Goal: Navigation & Orientation: Find specific page/section

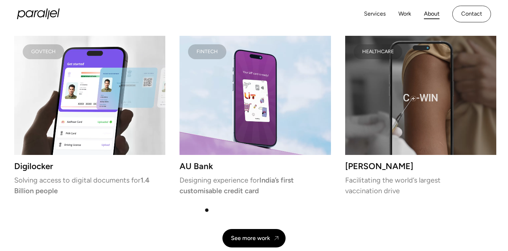
scroll to position [1512, 0]
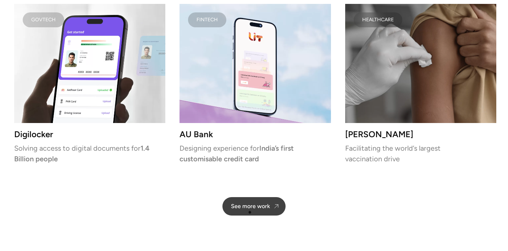
click at [250, 212] on link "See more work" at bounding box center [253, 206] width 63 height 18
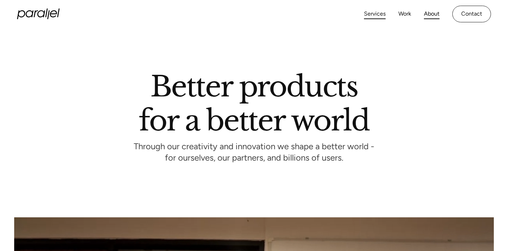
click at [374, 12] on link "Services" at bounding box center [375, 14] width 22 height 10
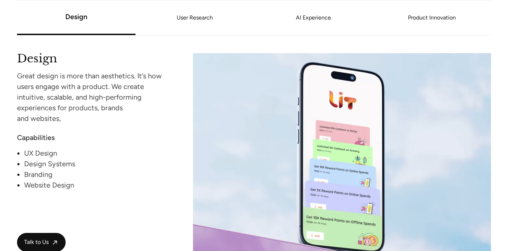
scroll to position [659, 0]
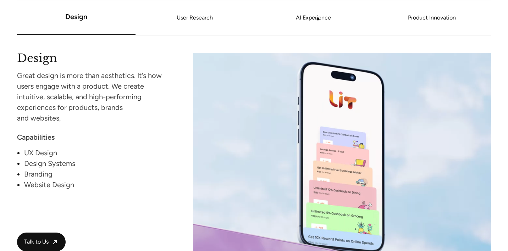
click at [318, 18] on link "AI Experience" at bounding box center [313, 18] width 118 height 4
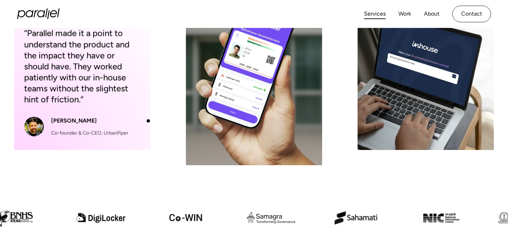
scroll to position [0, 0]
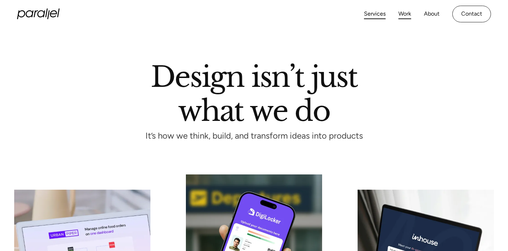
click at [403, 16] on link "Work" at bounding box center [404, 14] width 13 height 10
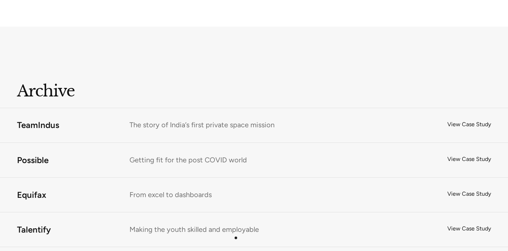
scroll to position [4309, 0]
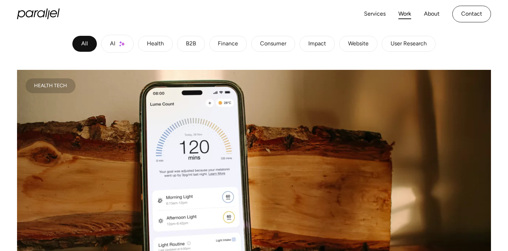
scroll to position [134, 0]
